Goal: Navigation & Orientation: Go to known website

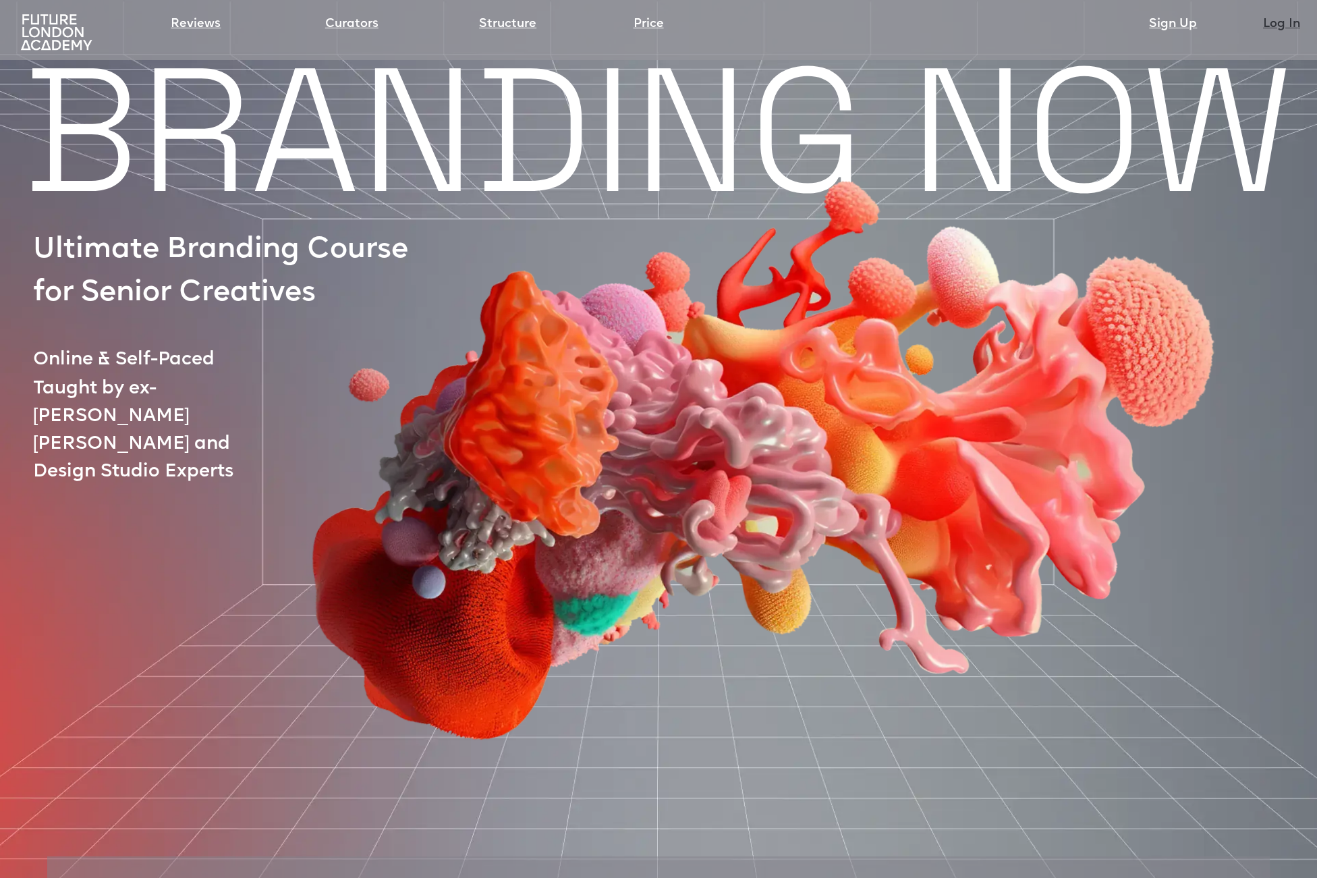
click at [1281, 22] on link "Log In" at bounding box center [1281, 24] width 37 height 19
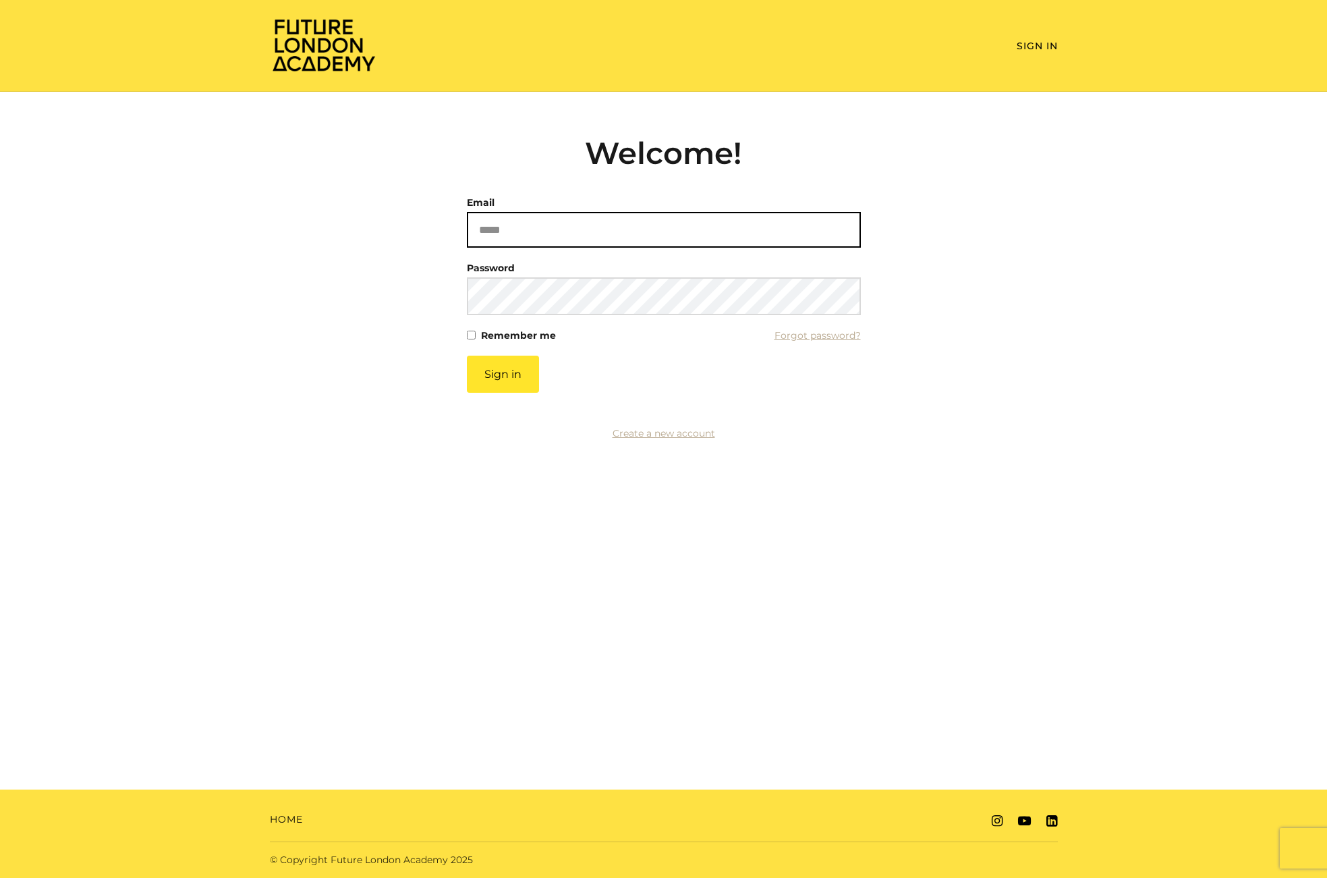
click at [522, 231] on input "Email" at bounding box center [664, 230] width 394 height 36
type input "***"
